Goal: Task Accomplishment & Management: Manage account settings

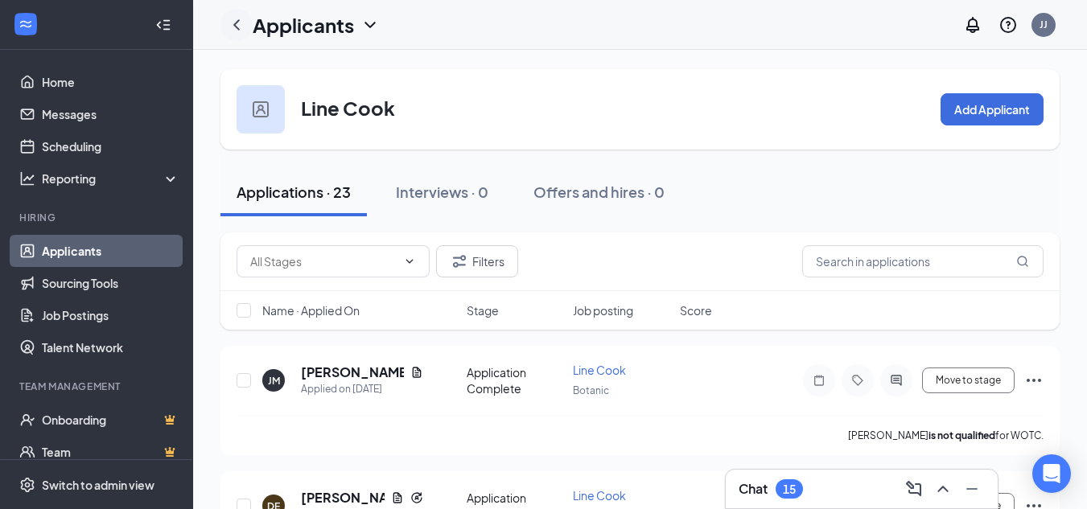
click at [236, 28] on icon "ChevronLeft" at bounding box center [236, 24] width 19 height 19
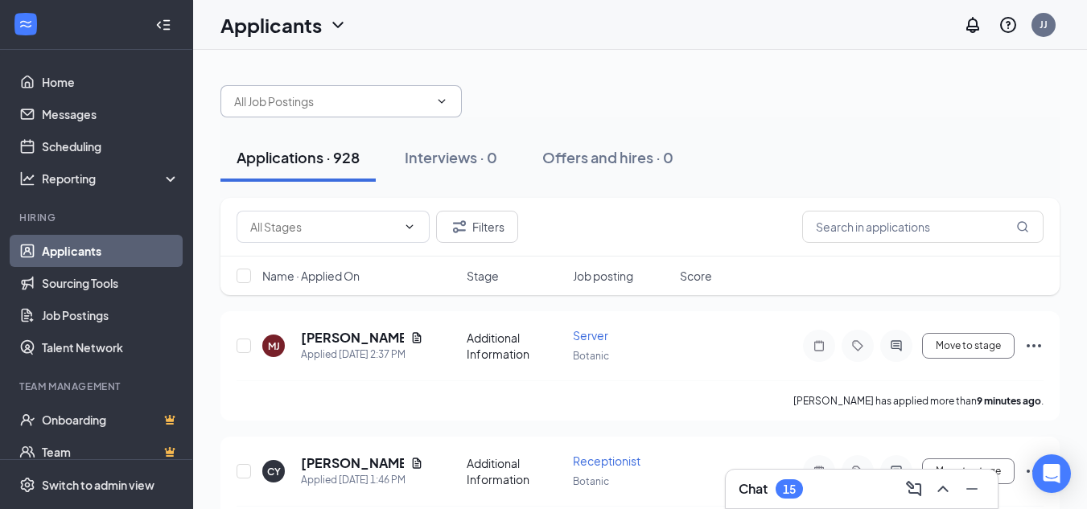
click at [390, 116] on span at bounding box center [340, 101] width 241 height 32
click at [473, 104] on div at bounding box center [639, 93] width 839 height 48
click at [443, 100] on icon "ChevronDown" at bounding box center [441, 101] width 13 height 13
click at [542, 105] on div at bounding box center [639, 93] width 839 height 48
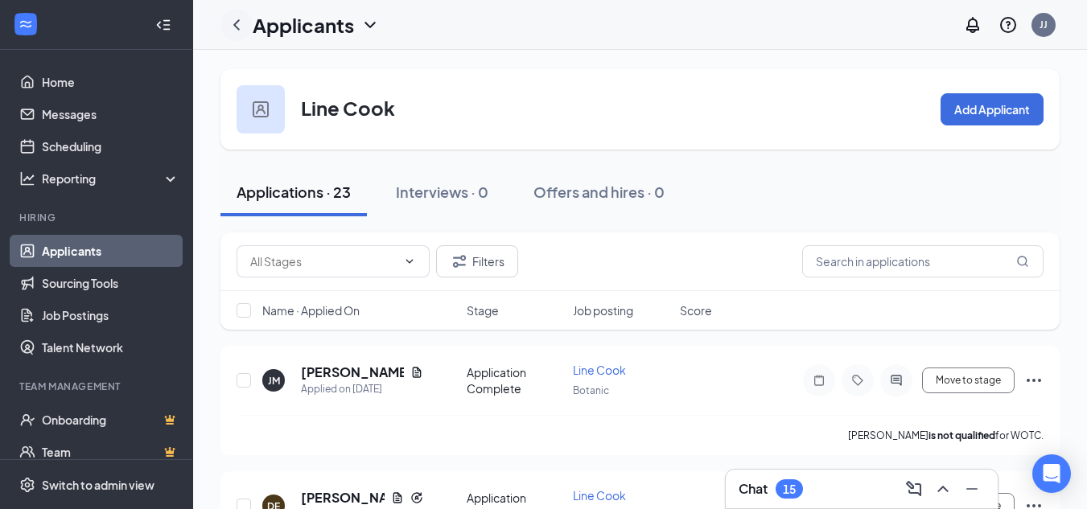
click at [227, 21] on div at bounding box center [236, 25] width 32 height 32
click at [239, 29] on icon "ChevronLeft" at bounding box center [236, 24] width 6 height 10
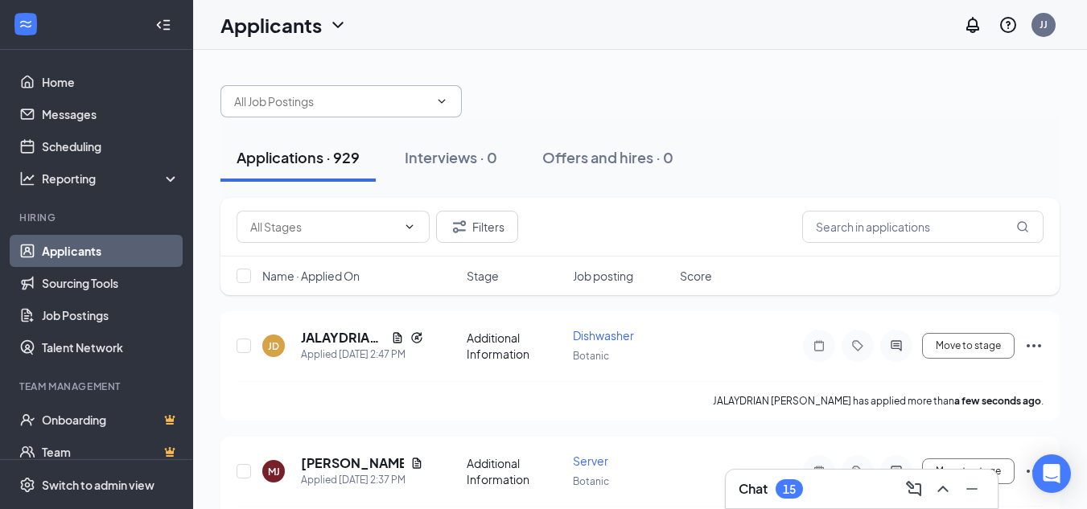
click at [336, 100] on input "text" at bounding box center [331, 102] width 195 height 18
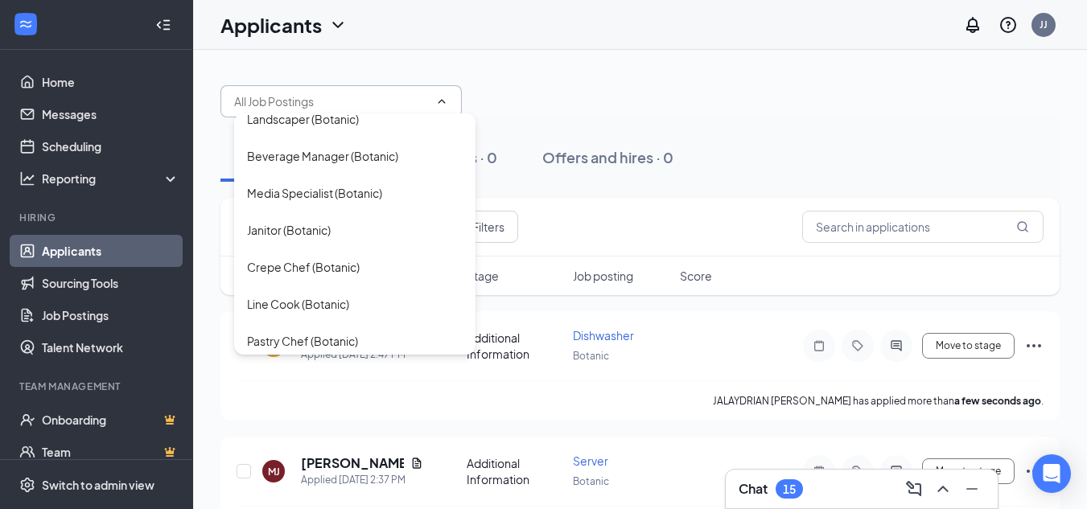
scroll to position [1126, 0]
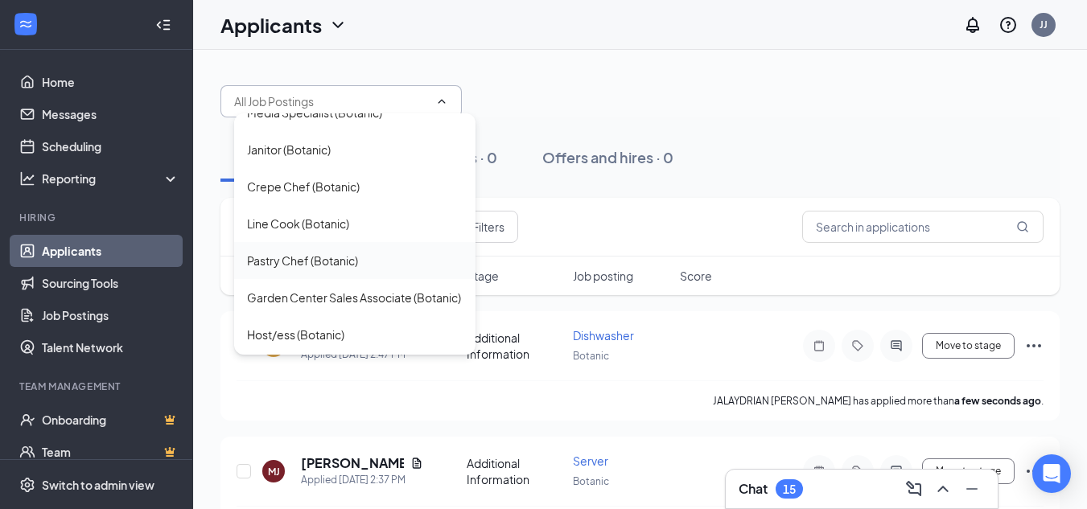
click at [289, 269] on div "Pastry Chef (Botanic)" at bounding box center [302, 261] width 111 height 18
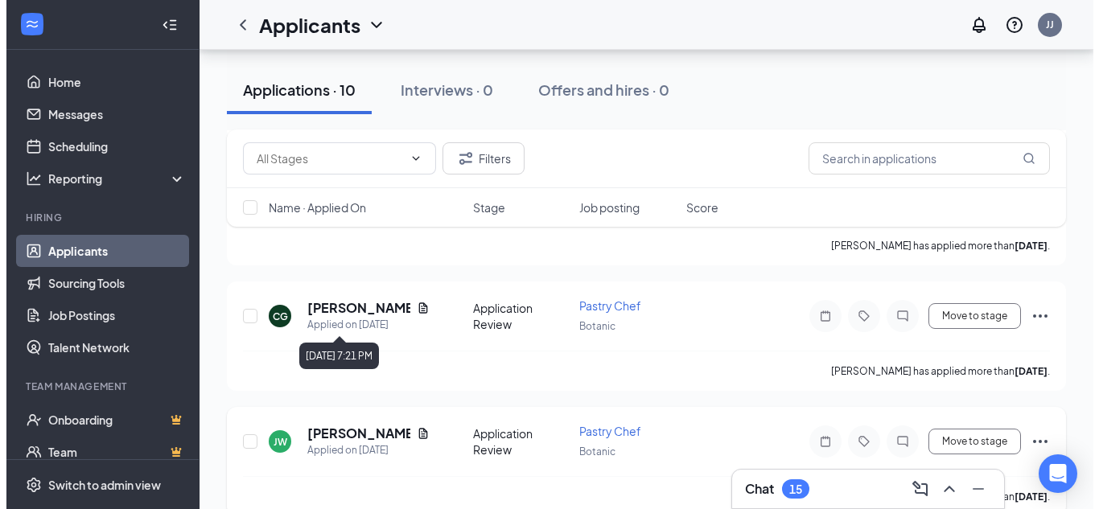
scroll to position [402, 0]
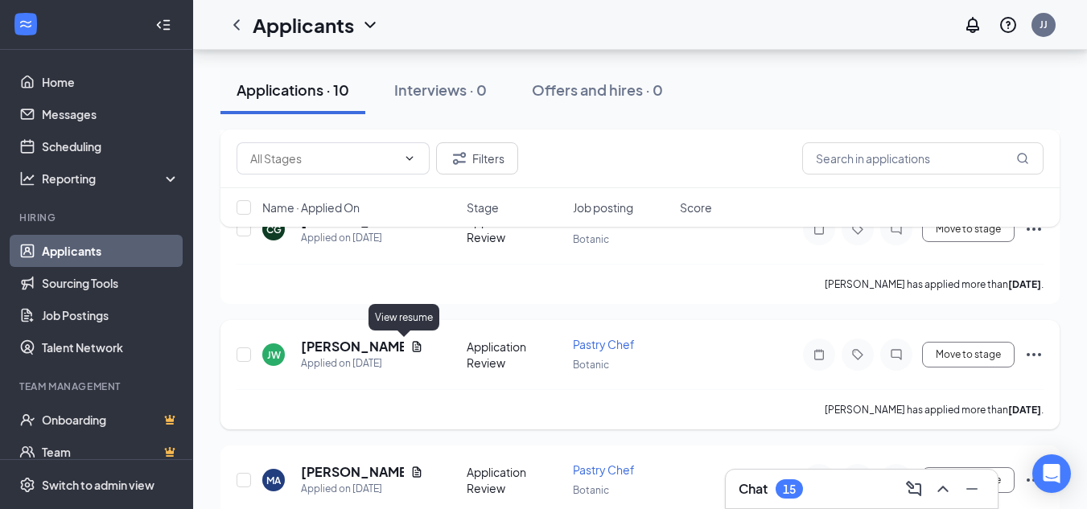
click at [412, 349] on icon "Document" at bounding box center [416, 346] width 9 height 10
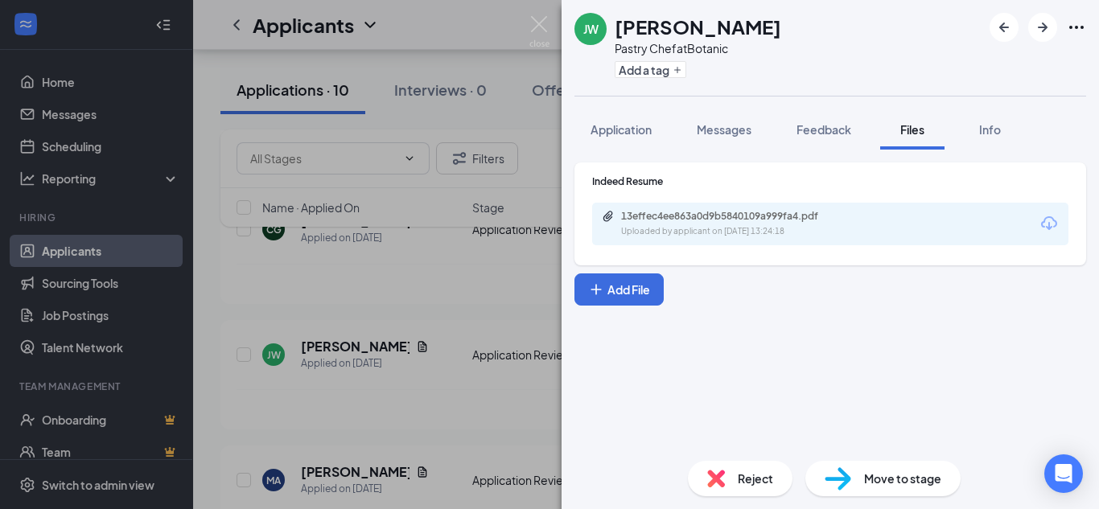
click at [745, 232] on div "Uploaded by applicant on [DATE] 13:24:18" at bounding box center [741, 231] width 241 height 13
